Goal: Task Accomplishment & Management: Complete application form

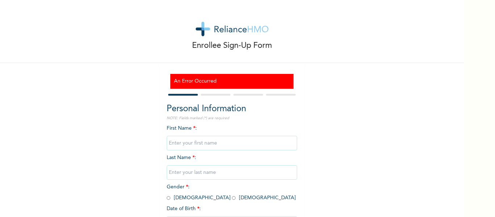
click at [219, 146] on input "text" at bounding box center [232, 143] width 130 height 14
type input "[PERSON_NAME]"
click at [245, 158] on div "First Name * : [PERSON_NAME] Last Name * : Gender * : [DEMOGRAPHIC_DATA] [DEMOG…" at bounding box center [232, 183] width 130 height 117
click at [238, 160] on div "First Name * : [PERSON_NAME] Last Name * : Gender * : [DEMOGRAPHIC_DATA] [DEMOG…" at bounding box center [232, 183] width 130 height 117
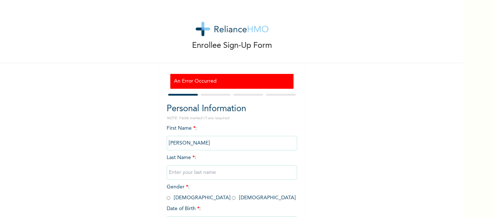
click at [238, 160] on div "First Name * : [PERSON_NAME] Last Name * : Gender * : [DEMOGRAPHIC_DATA] [DEMOG…" at bounding box center [232, 183] width 130 height 117
click at [228, 172] on input "text" at bounding box center [232, 172] width 130 height 14
type input "ALEBIOWU"
click at [168, 196] on input "radio" at bounding box center [169, 198] width 4 height 7
radio input "true"
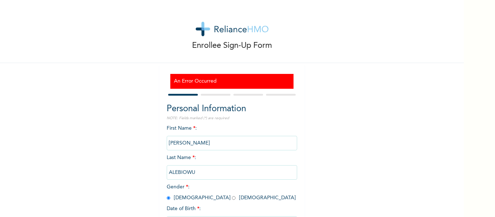
click at [232, 195] on input "radio" at bounding box center [234, 198] width 4 height 7
radio input "true"
click at [167, 195] on input "radio" at bounding box center [169, 198] width 4 height 7
radio input "true"
click at [232, 195] on input "radio" at bounding box center [234, 198] width 4 height 7
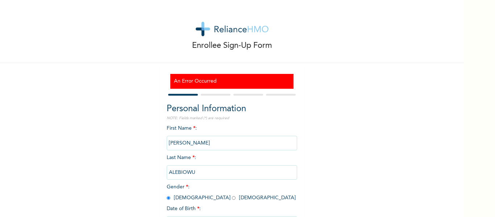
radio input "true"
click at [167, 195] on input "radio" at bounding box center [169, 198] width 4 height 7
radio input "true"
click at [232, 195] on input "radio" at bounding box center [234, 198] width 4 height 7
radio input "true"
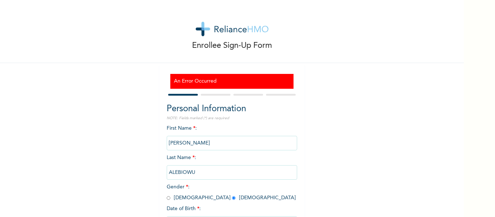
click at [167, 195] on input "radio" at bounding box center [169, 198] width 4 height 7
radio input "true"
click at [232, 195] on input "radio" at bounding box center [234, 198] width 4 height 7
radio input "true"
click at [171, 198] on span "Gender * : [DEMOGRAPHIC_DATA] [DEMOGRAPHIC_DATA]" at bounding box center [231, 192] width 129 height 16
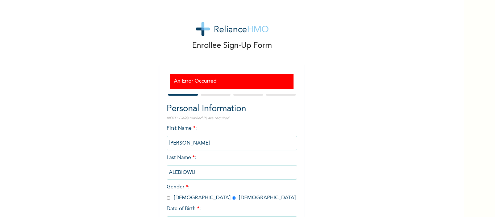
click at [170, 199] on input "radio" at bounding box center [169, 198] width 4 height 7
radio input "true"
click at [168, 198] on input "radio" at bounding box center [169, 198] width 4 height 7
click at [416, 177] on div "Enrollee Sign-Up Form An Error Occurred Personal Information NOTE: Fields marke…" at bounding box center [232, 135] width 464 height 271
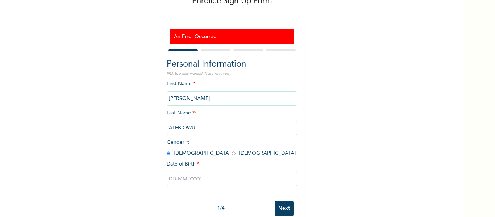
scroll to position [54, 0]
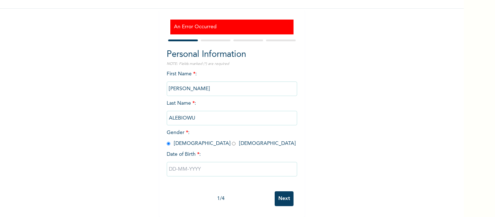
click at [168, 145] on input "radio" at bounding box center [169, 143] width 4 height 7
click at [206, 164] on input "text" at bounding box center [232, 169] width 130 height 14
select select "8"
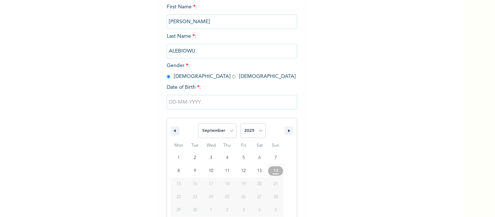
scroll to position [129, 0]
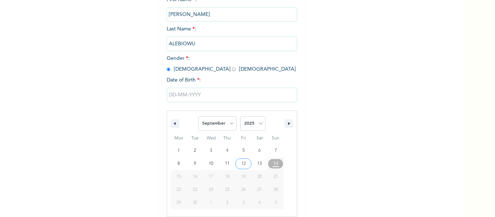
click at [484, 54] on div "Enrollee Sign-Up Form An Error Occurred Personal Information NOTE: Fields marke…" at bounding box center [247, 108] width 495 height 217
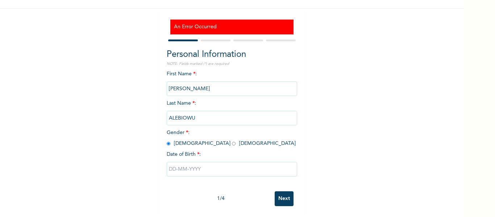
scroll to position [54, 0]
